Goal: Find specific page/section

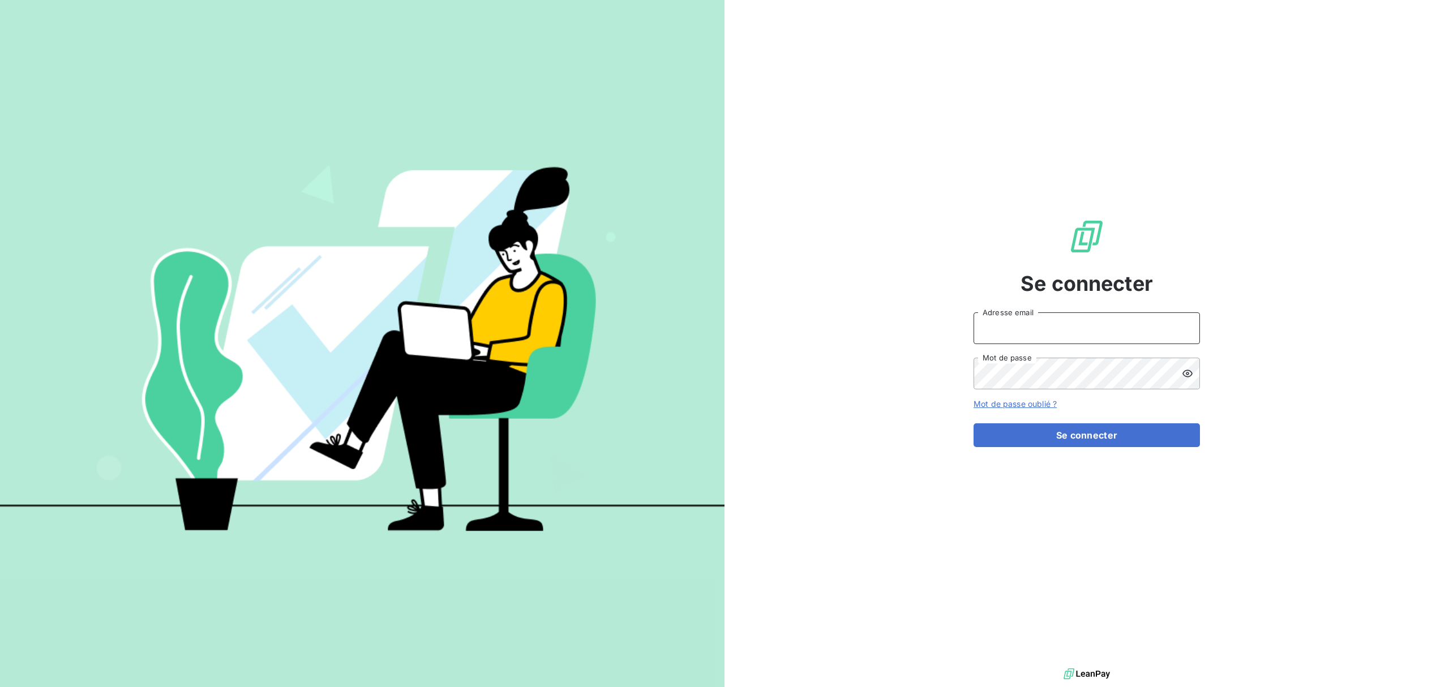
type input "[EMAIL_ADDRESS][DOMAIN_NAME]"
click at [1087, 448] on div "Se connecter [EMAIL_ADDRESS][DOMAIN_NAME] Adresse email Mot de passe Mot de pas…" at bounding box center [1086, 333] width 226 height 666
click at [1087, 444] on button "Se connecter" at bounding box center [1086, 435] width 226 height 24
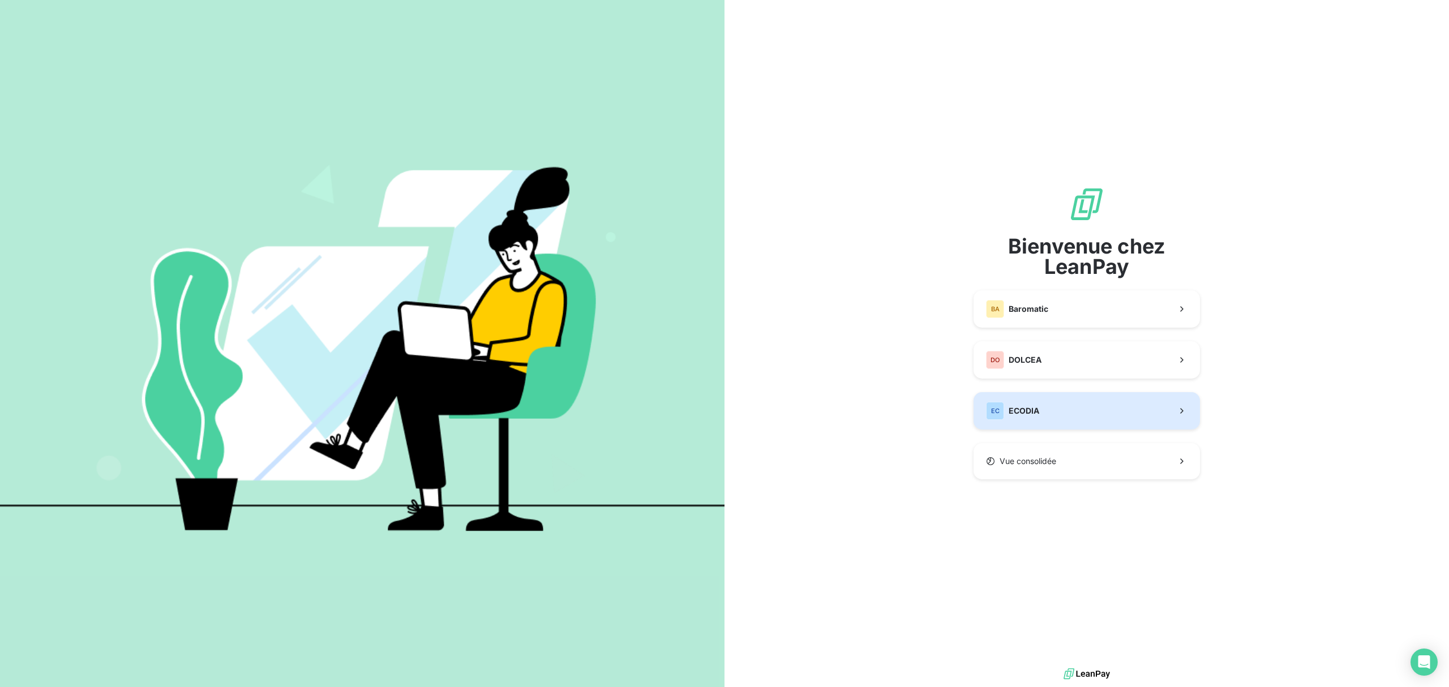
click at [1098, 412] on button "EC ECODIA" at bounding box center [1086, 410] width 226 height 37
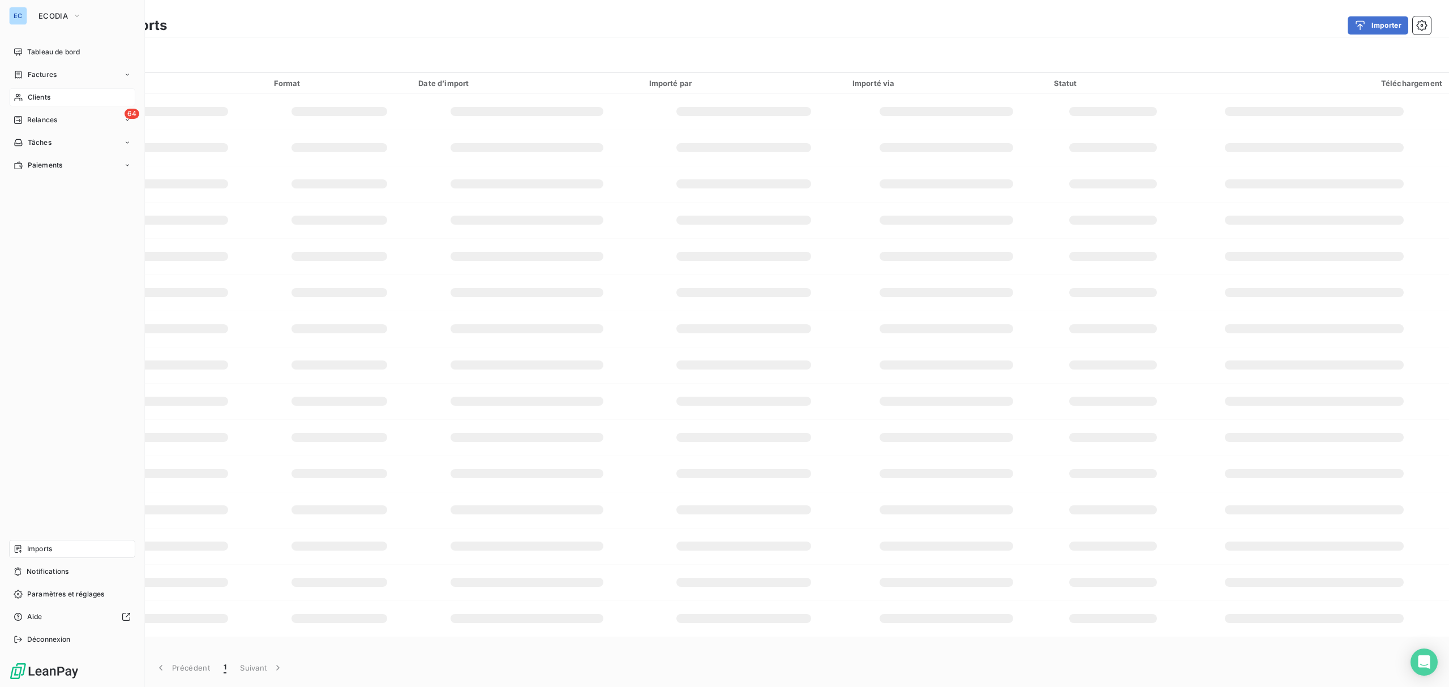
click at [51, 98] on div "Clients" at bounding box center [72, 97] width 126 height 18
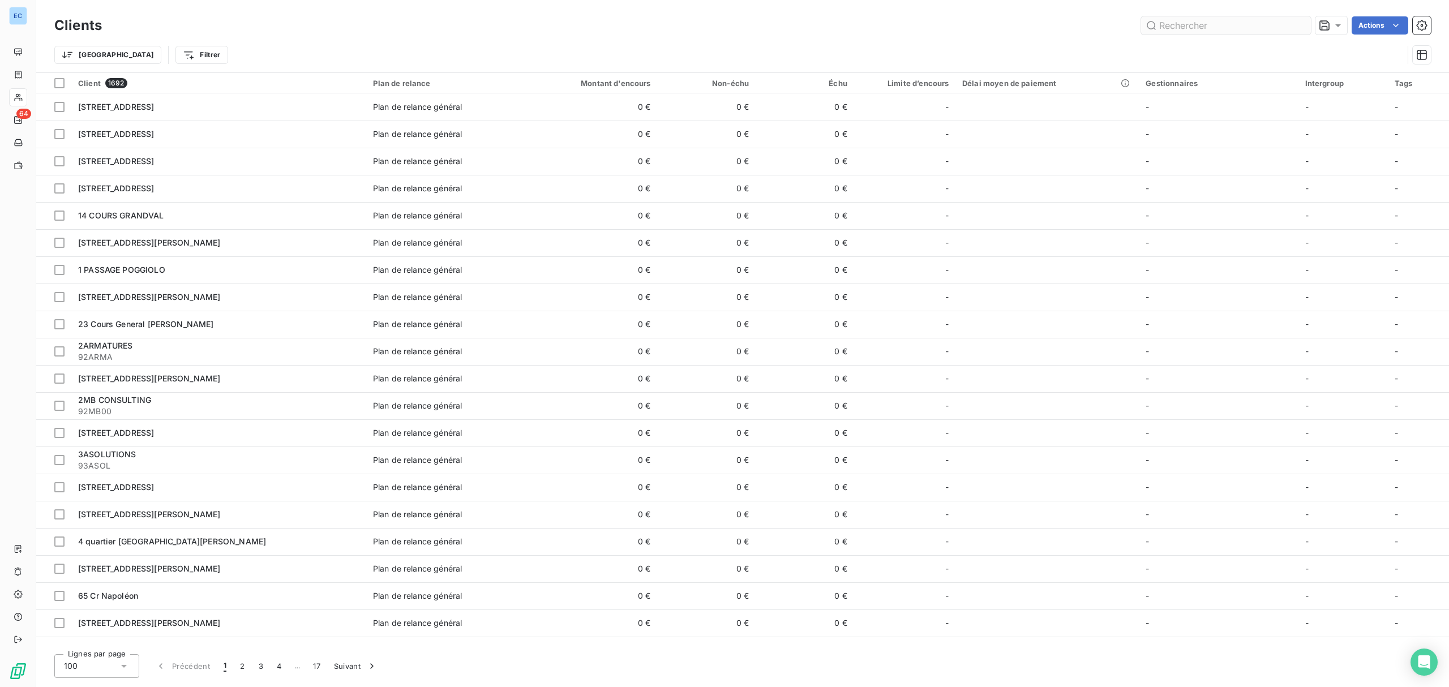
click at [1184, 23] on input "text" at bounding box center [1226, 25] width 170 height 18
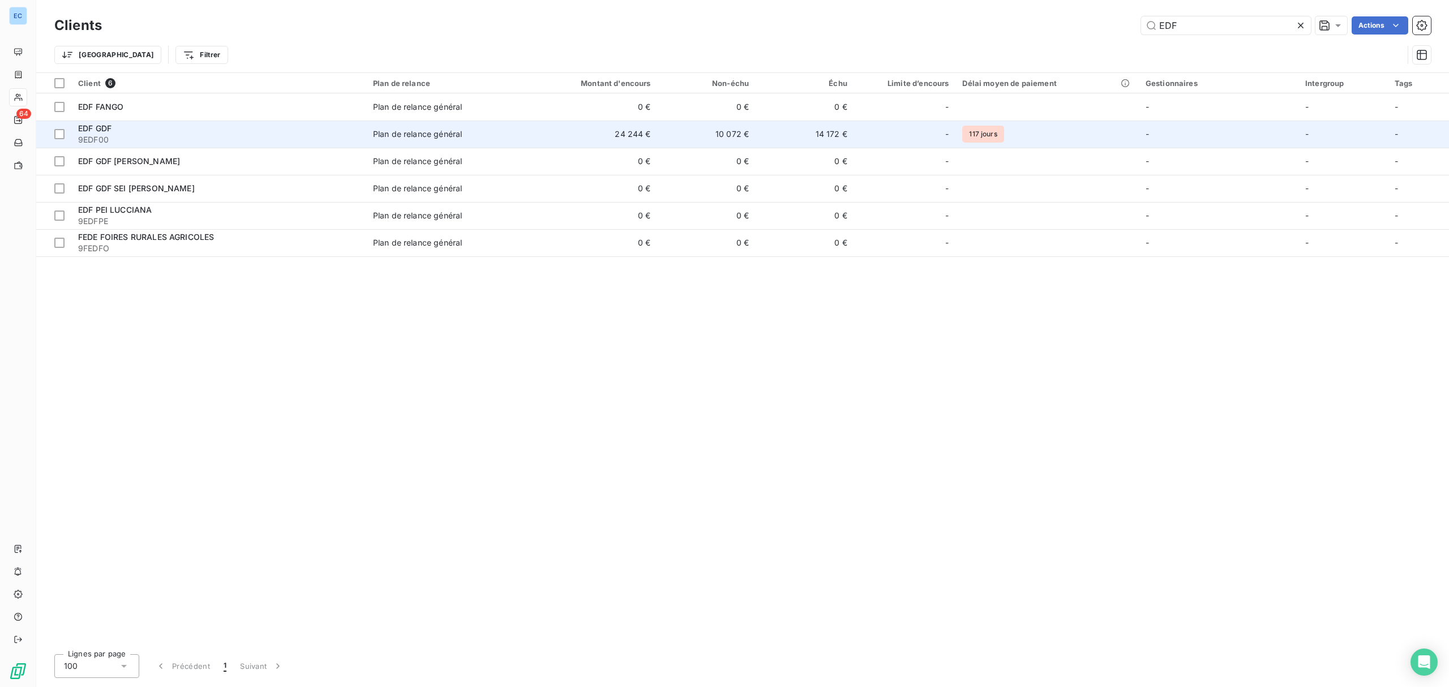
type input "EDF"
click at [385, 138] on div "Plan de relance général" at bounding box center [417, 133] width 89 height 11
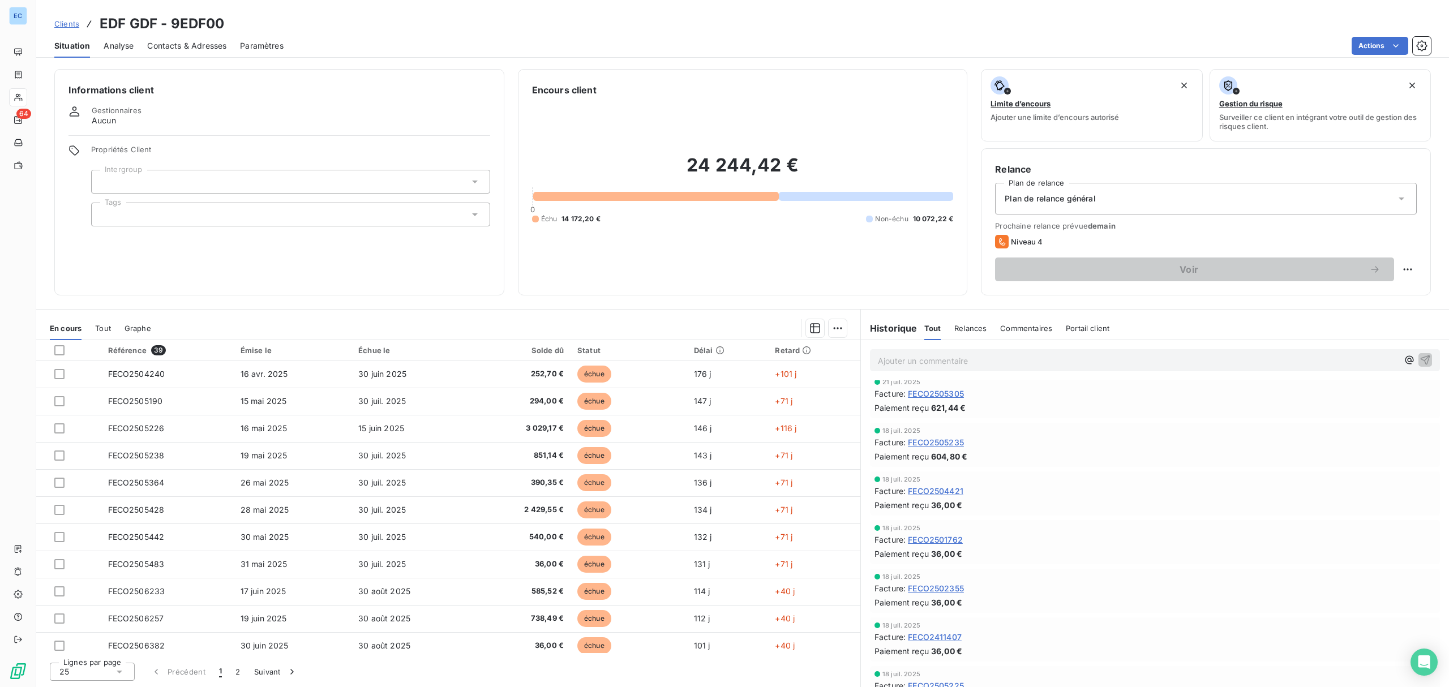
scroll to position [901, 0]
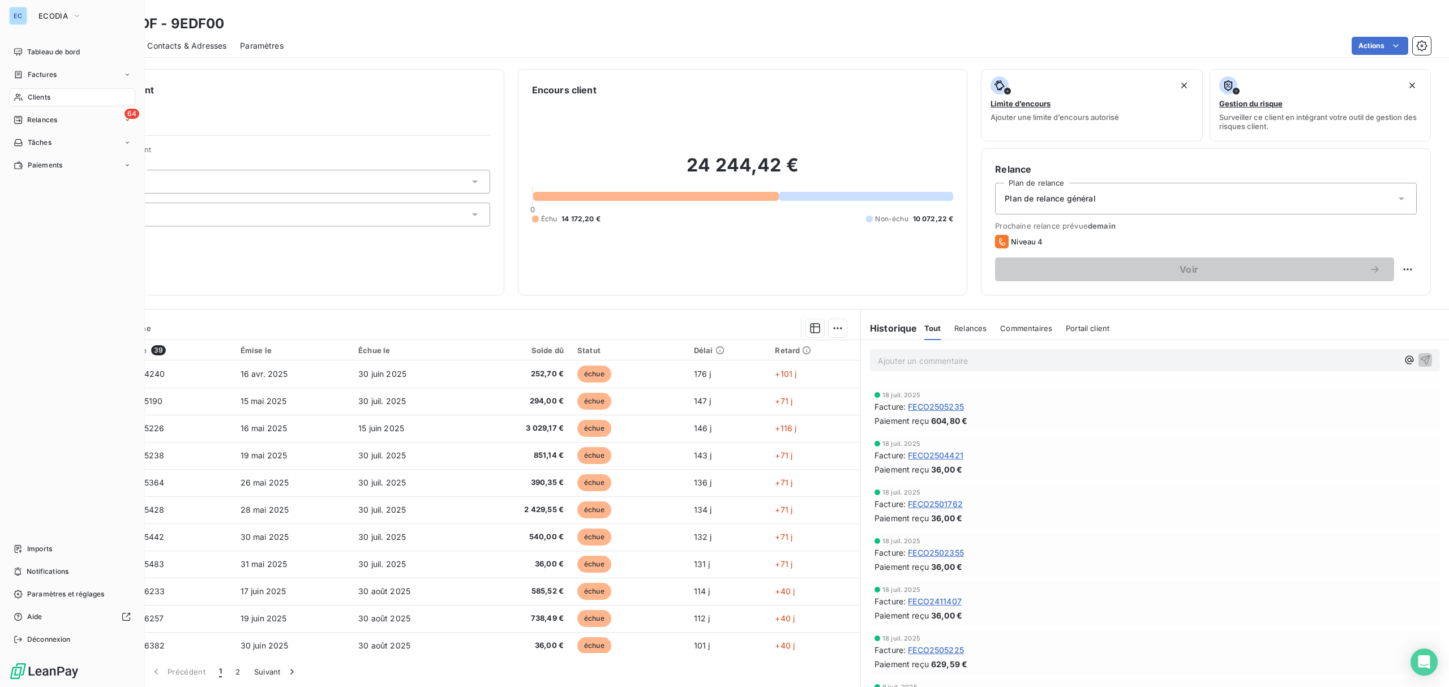
click at [33, 96] on span "Clients" at bounding box center [39, 97] width 23 height 10
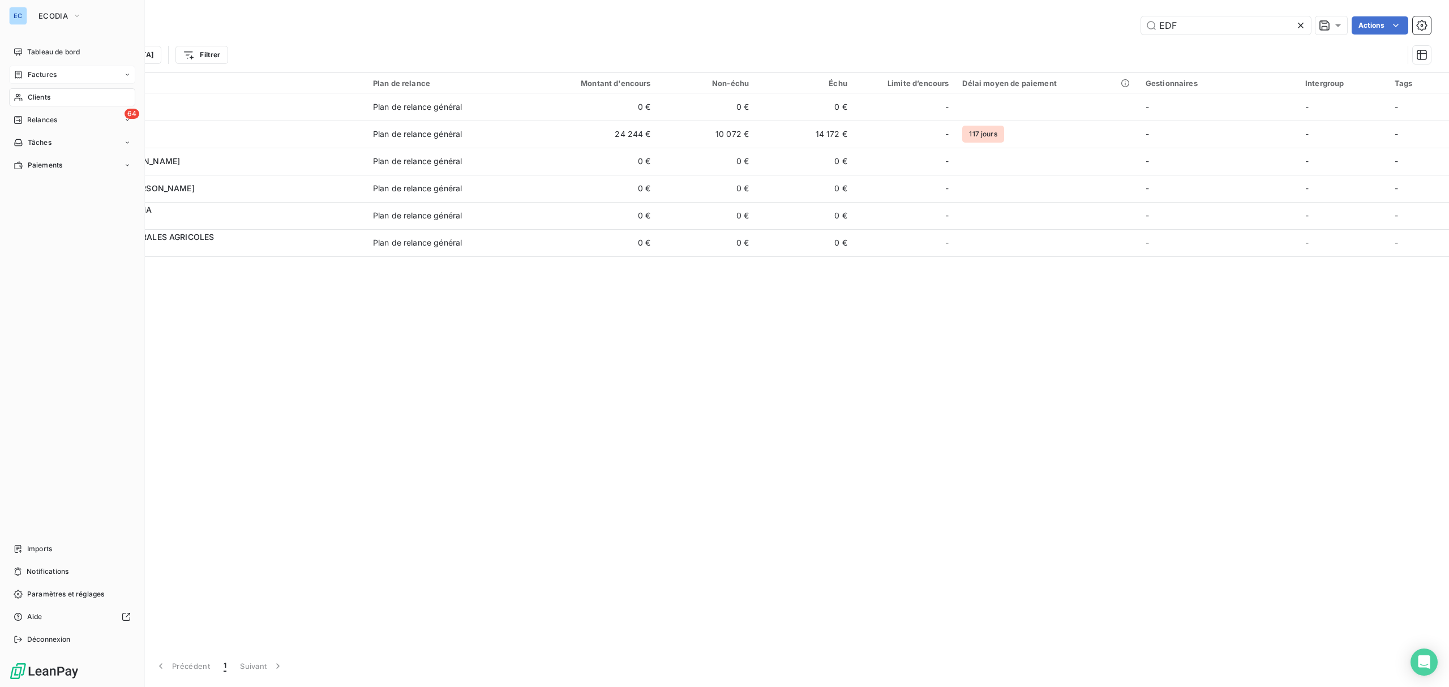
click at [54, 74] on span "Factures" at bounding box center [42, 75] width 29 height 10
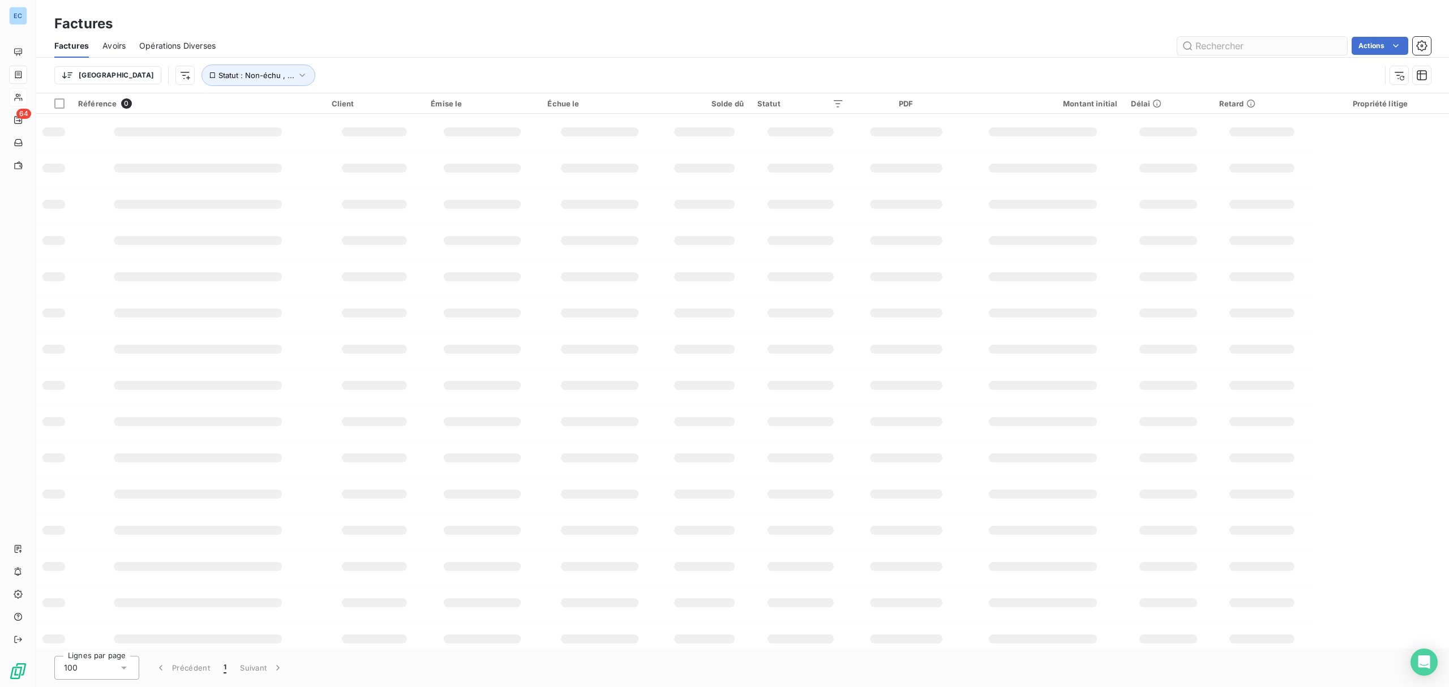
click at [1252, 53] on input "text" at bounding box center [1262, 46] width 170 height 18
